Goal: Information Seeking & Learning: Learn about a topic

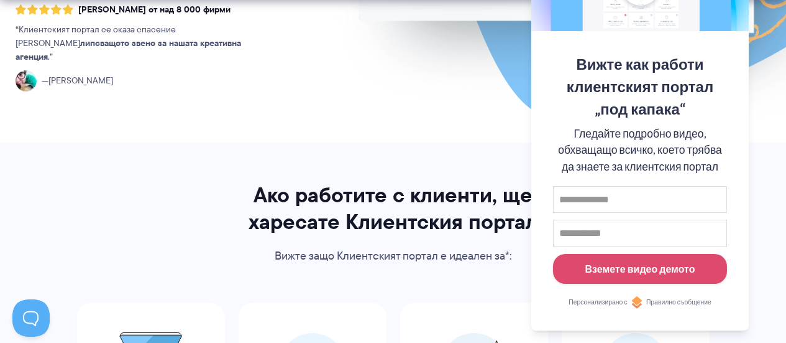
scroll to position [559, 0]
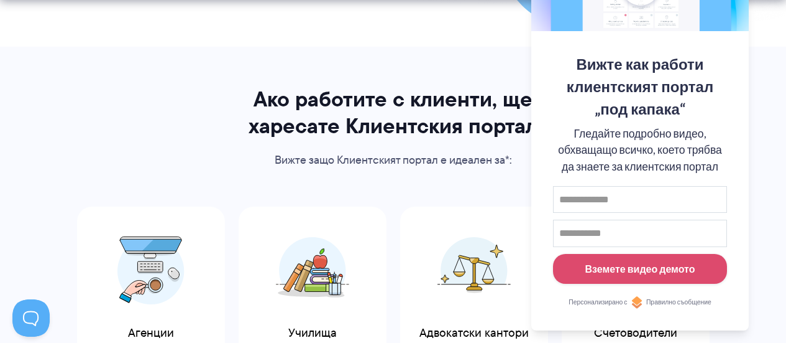
click at [460, 160] on font "Вижте защо Клиентският портал е идеален за*:" at bounding box center [393, 160] width 237 height 16
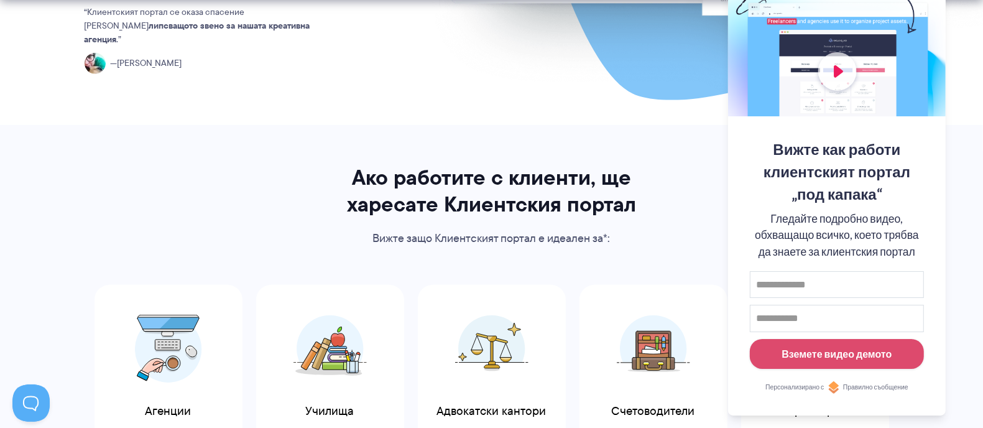
scroll to position [559, 0]
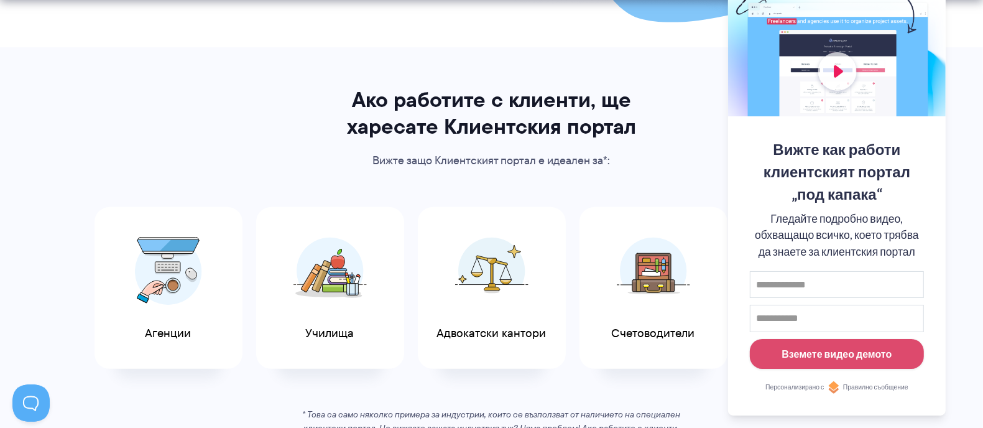
click at [786, 147] on font "Вижте как работи клиентският портал „под капака“" at bounding box center [836, 171] width 147 height 63
click at [418, 121] on font "Ако работите с клиенти, ще харесате Клиентския портал" at bounding box center [491, 112] width 289 height 59
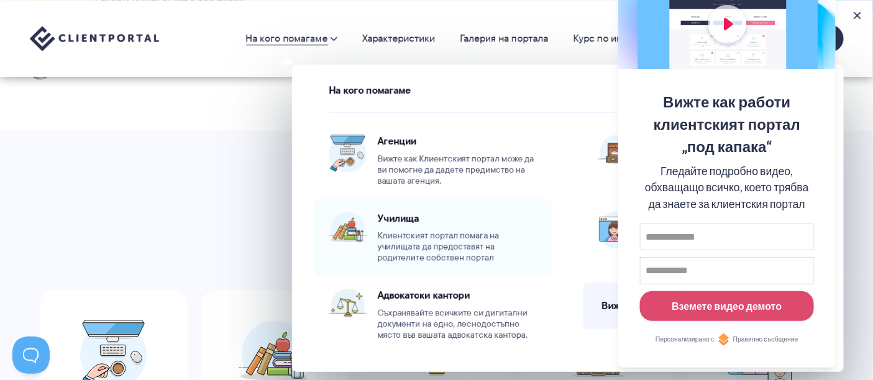
scroll to position [473, 0]
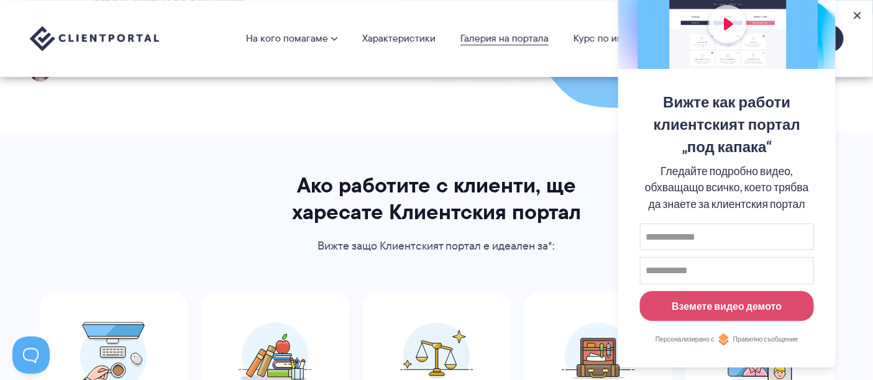
click at [489, 43] on font "Галерия на портала" at bounding box center [505, 38] width 88 height 14
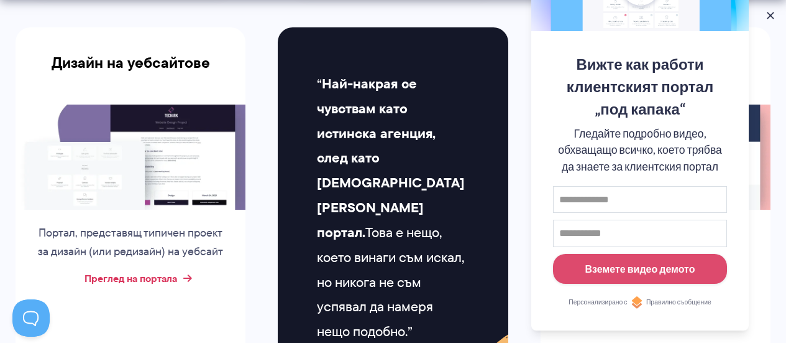
scroll to position [711, 0]
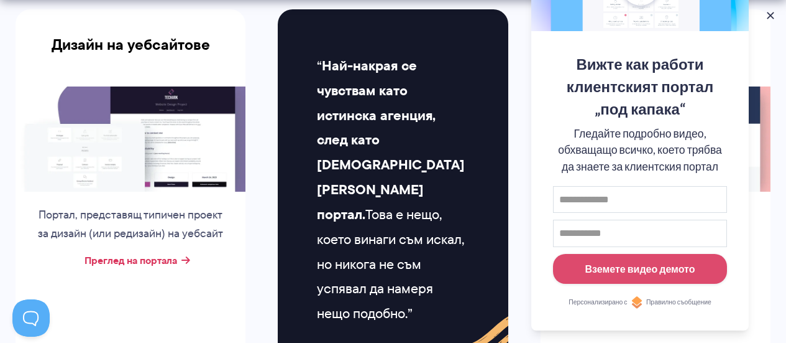
click at [194, 270] on div "Преглед на портала" at bounding box center [131, 260] width 230 height 19
click at [177, 267] on font "Преглед на портала" at bounding box center [131, 259] width 93 height 15
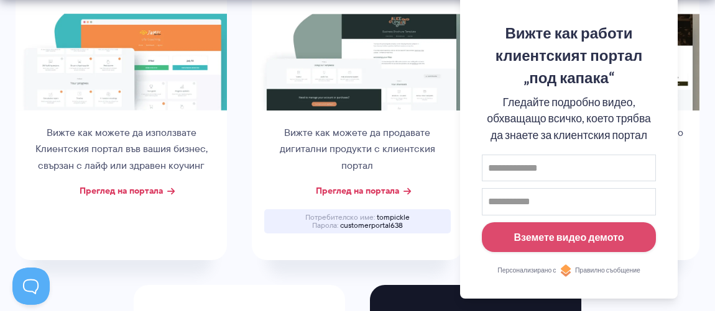
scroll to position [972, 0]
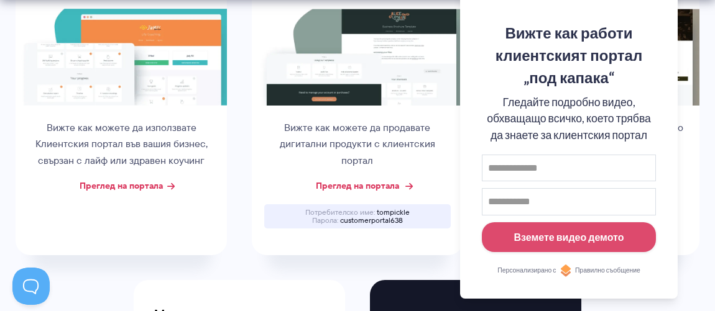
click at [380, 193] on font "Преглед на портала" at bounding box center [357, 186] width 83 height 14
click at [397, 218] on font "tompickle" at bounding box center [393, 212] width 33 height 11
copy font "tompickle"
click at [375, 226] on font "customerportal638" at bounding box center [371, 220] width 63 height 11
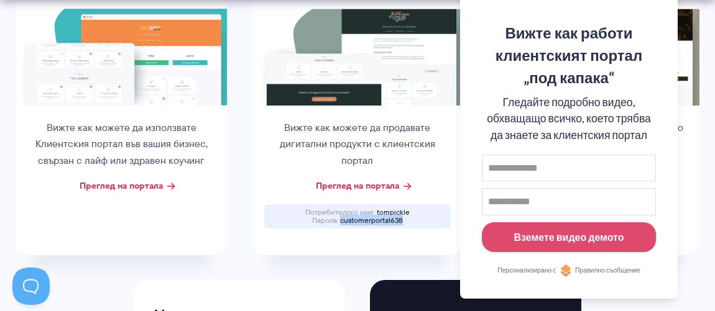
click at [375, 226] on font "customerportal638" at bounding box center [371, 220] width 63 height 11
copy font "customerportal638"
